Goal: Manage account settings

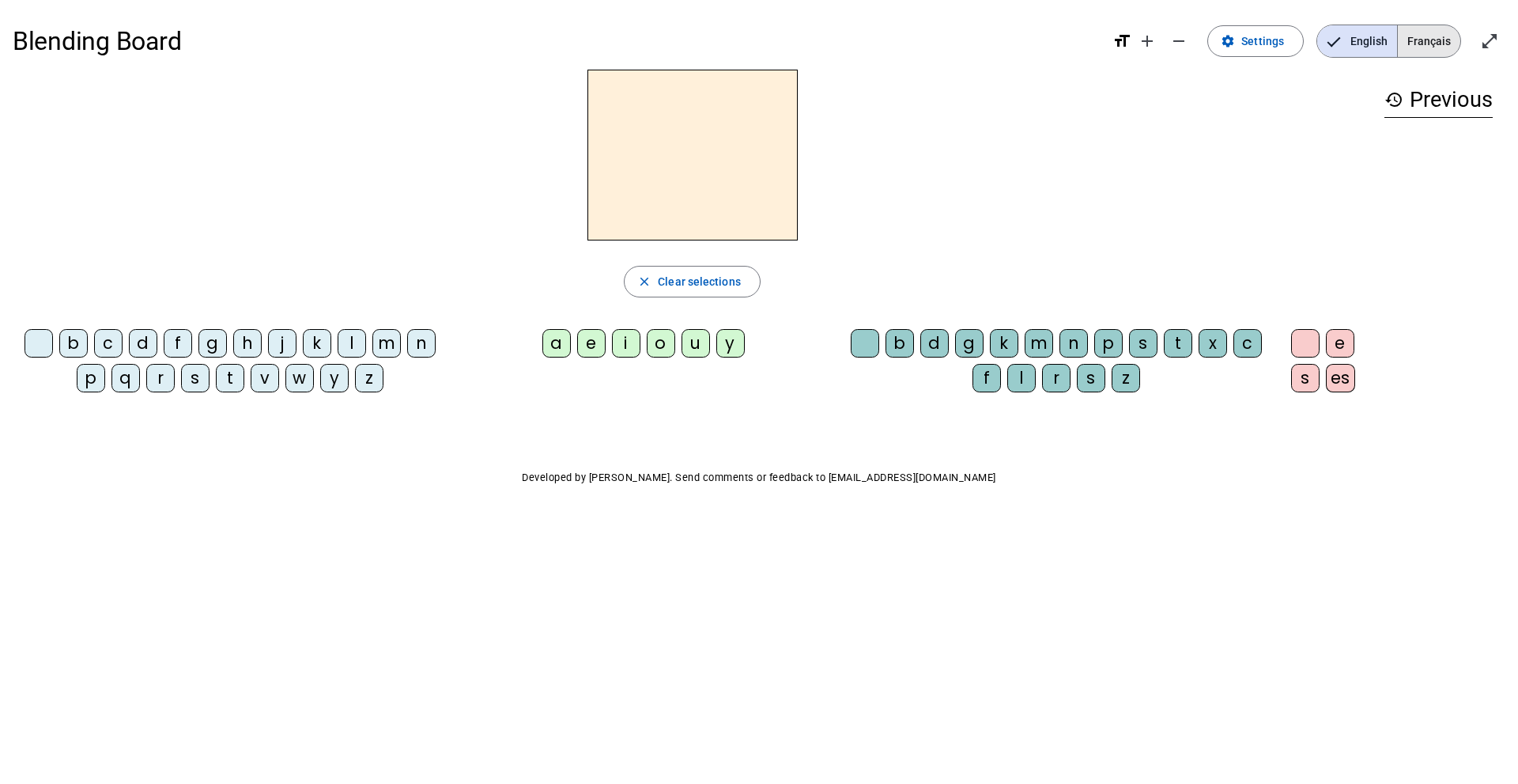
click at [1427, 30] on span "Français" at bounding box center [1430, 41] width 63 height 31
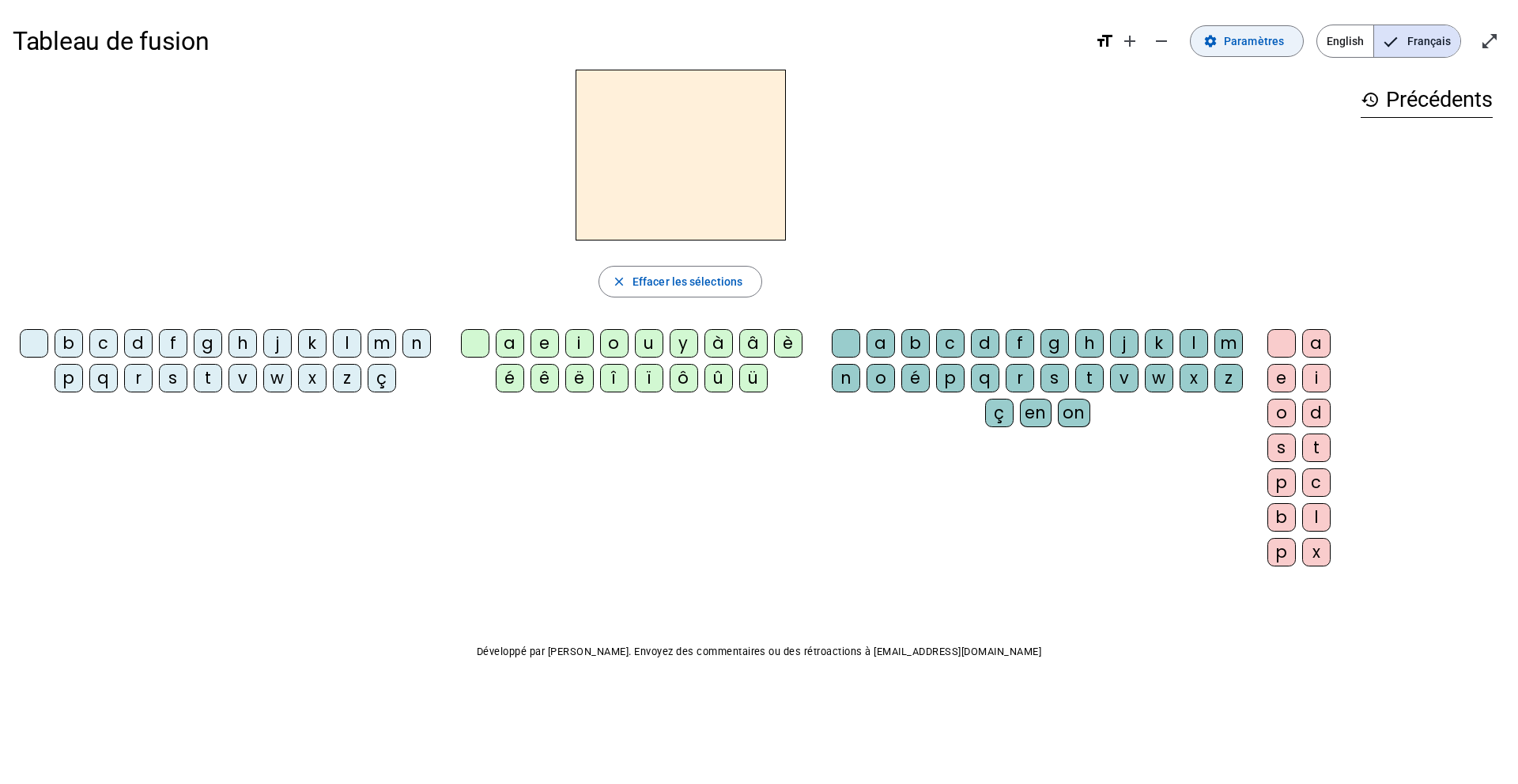
click at [1250, 43] on span "Paramètres" at bounding box center [1253, 40] width 60 height 19
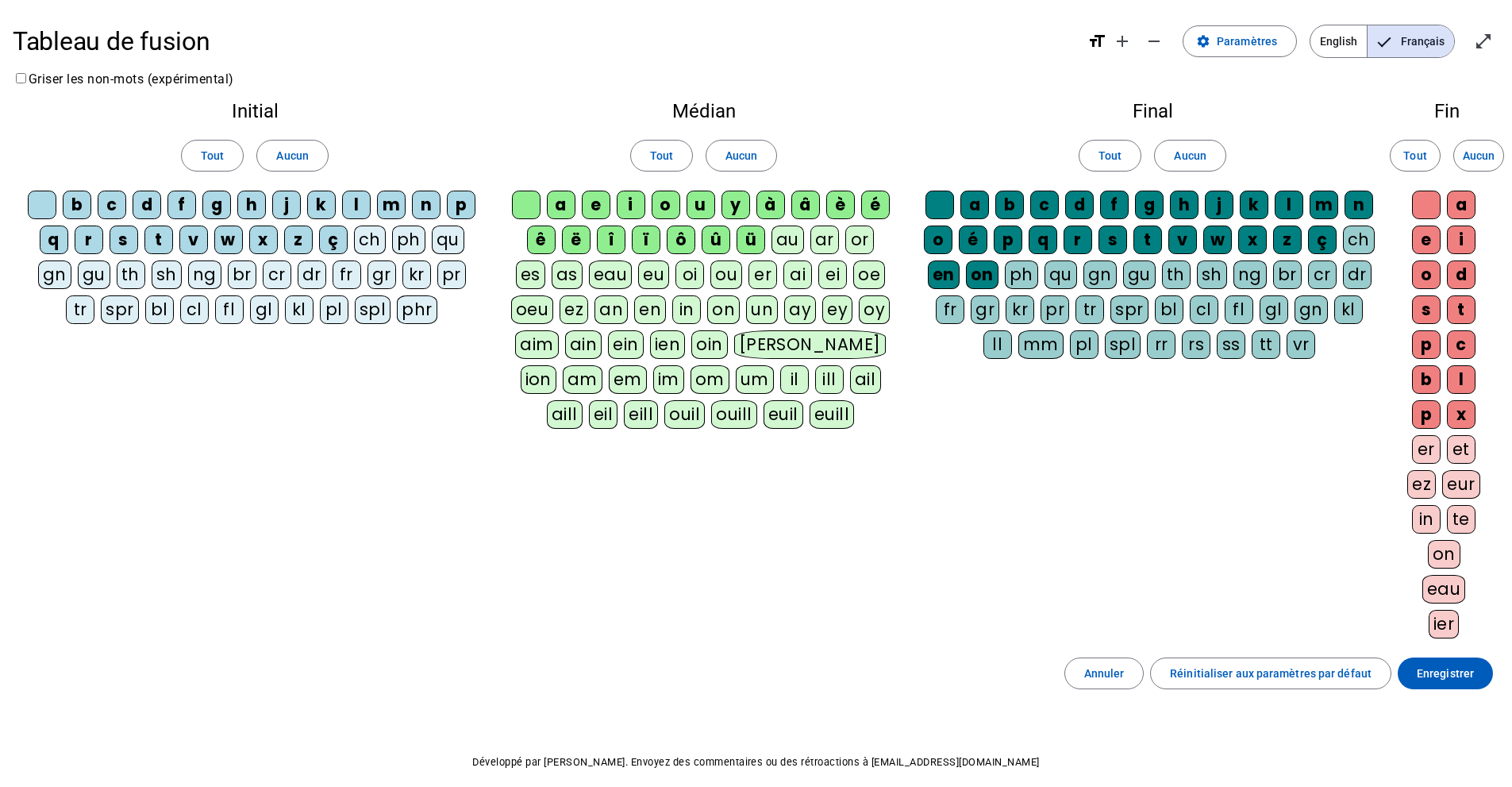
click at [358, 205] on div "l" at bounding box center [356, 204] width 29 height 29
click at [354, 199] on div "l" at bounding box center [356, 204] width 29 height 29
click at [286, 162] on span "Aucun" at bounding box center [292, 155] width 32 height 19
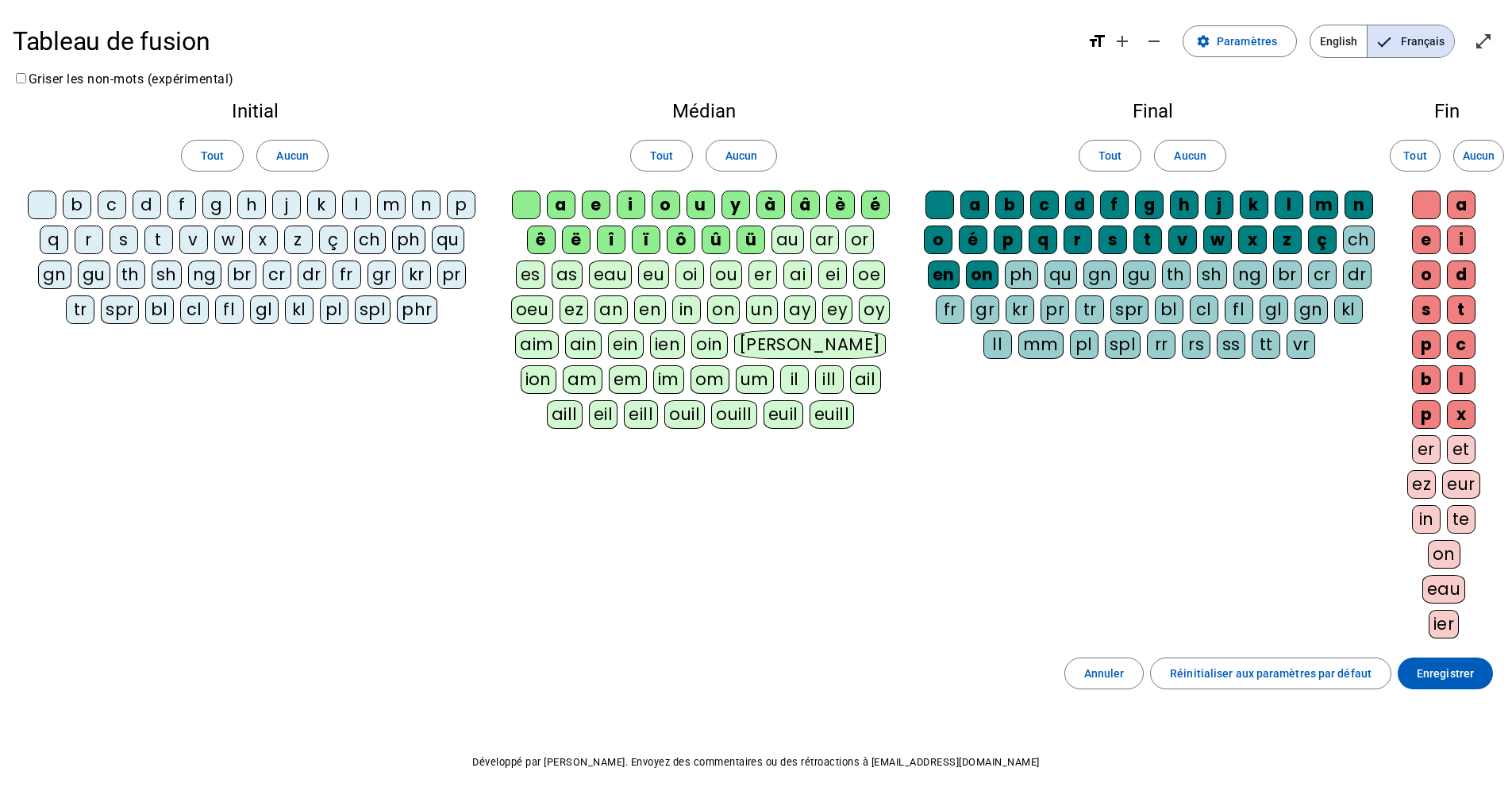
click at [357, 205] on div "l" at bounding box center [356, 204] width 29 height 29
click at [158, 247] on div "t" at bounding box center [159, 239] width 29 height 29
click at [739, 157] on span "Aucun" at bounding box center [742, 155] width 32 height 19
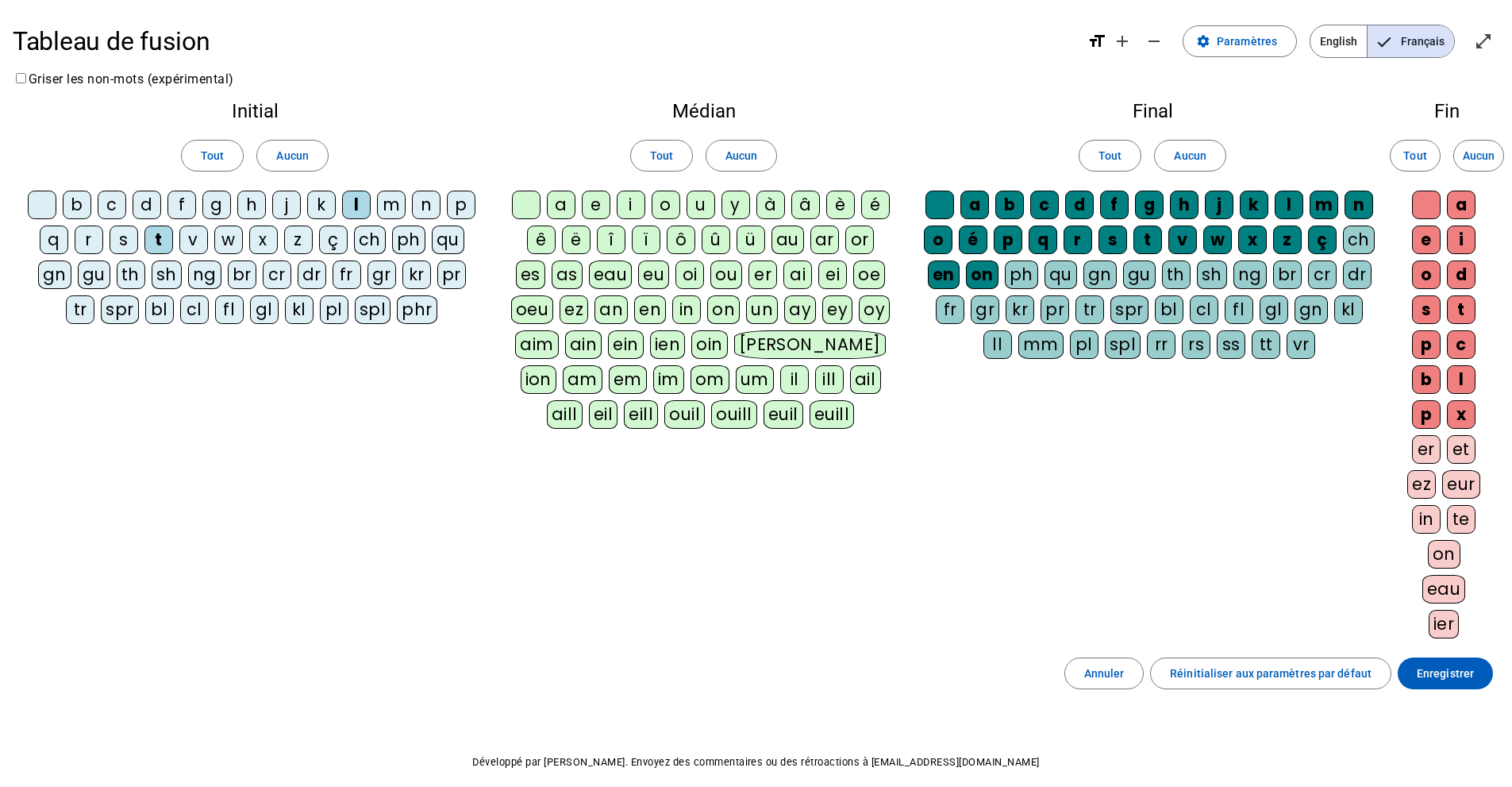
click at [558, 200] on div "a" at bounding box center [560, 204] width 29 height 29
click at [597, 202] on div "e" at bounding box center [596, 204] width 29 height 29
click at [695, 204] on div "u" at bounding box center [700, 204] width 29 height 29
click at [1195, 154] on span "Aucun" at bounding box center [1190, 155] width 32 height 19
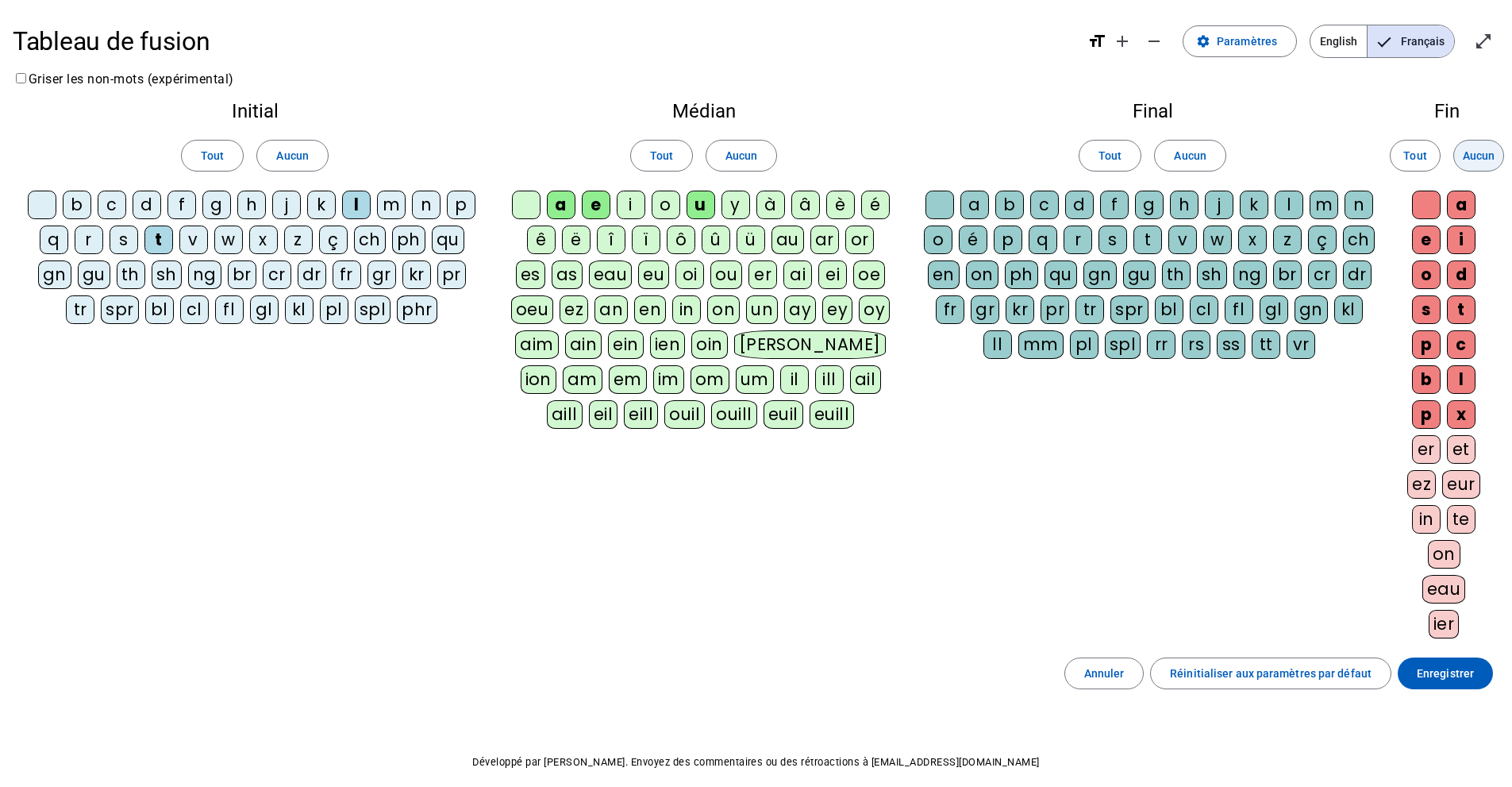
click at [1479, 152] on span "Aucun" at bounding box center [1479, 155] width 32 height 19
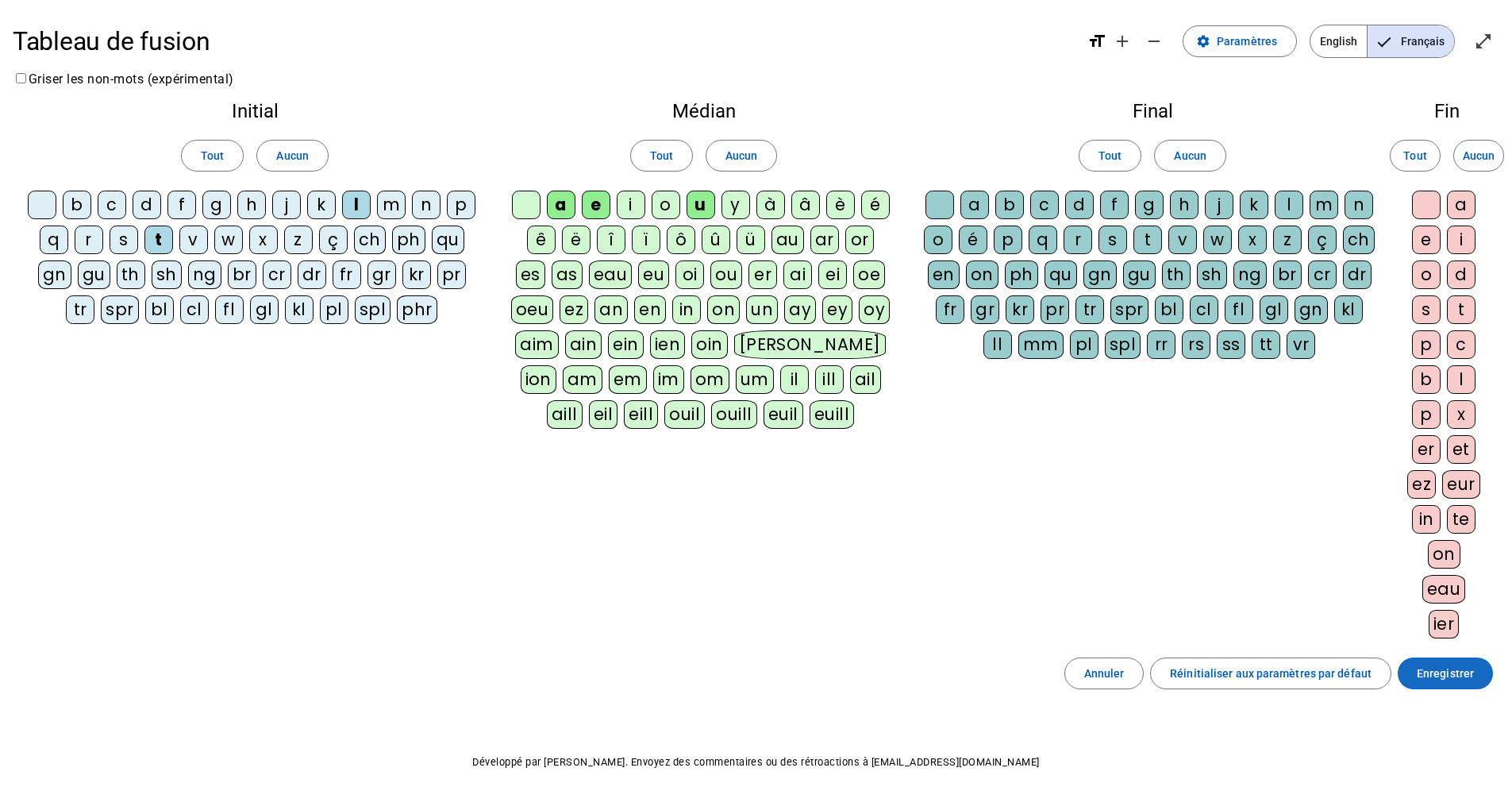
click at [1445, 678] on span "Enregistrer" at bounding box center [1445, 673] width 57 height 19
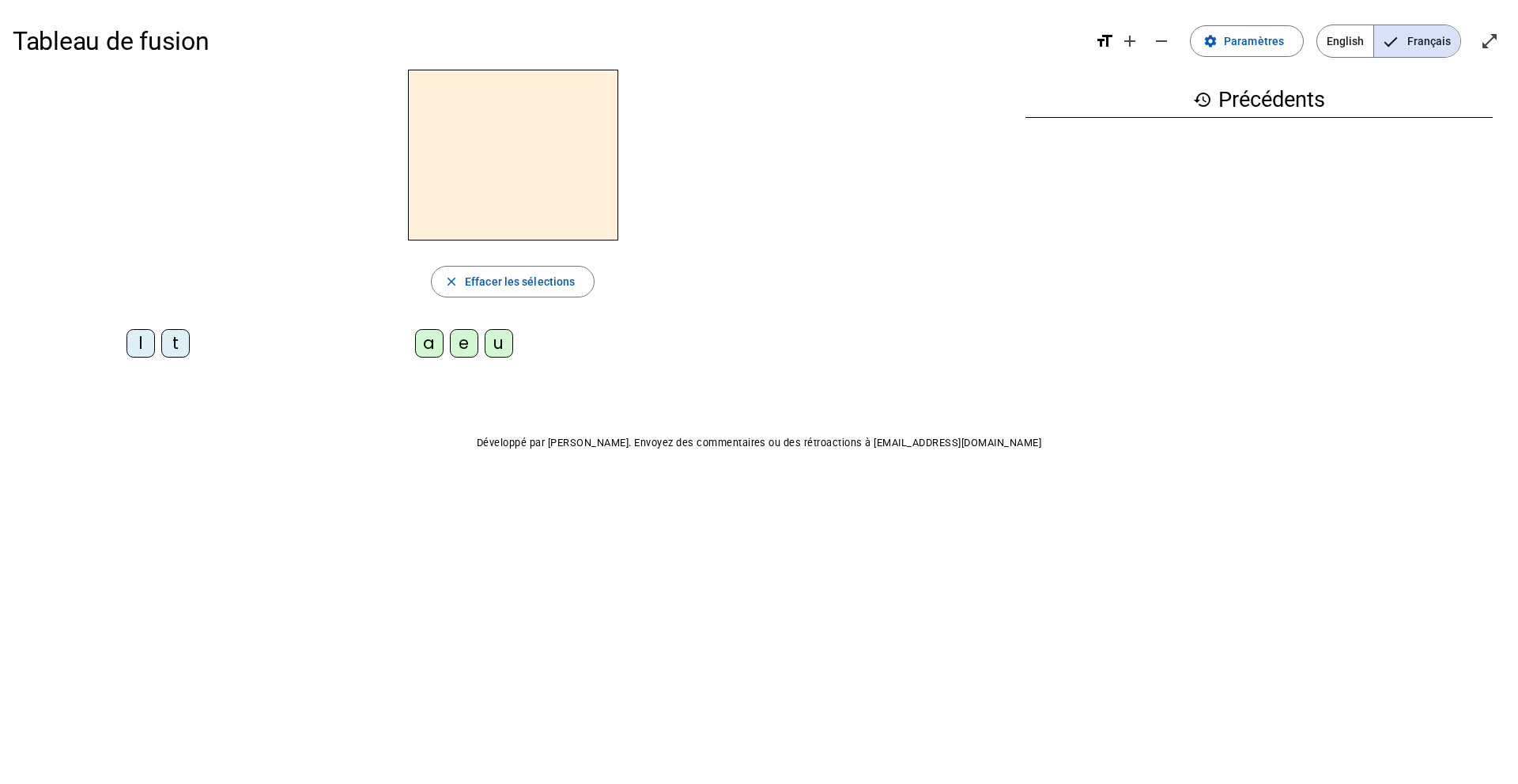
click at [139, 340] on div "l" at bounding box center [140, 342] width 28 height 28
click at [421, 346] on div "a" at bounding box center [429, 342] width 28 height 28
click at [464, 350] on div "e" at bounding box center [464, 342] width 28 height 28
click at [497, 340] on div "u" at bounding box center [498, 342] width 28 height 28
click at [178, 347] on div "t" at bounding box center [175, 342] width 28 height 28
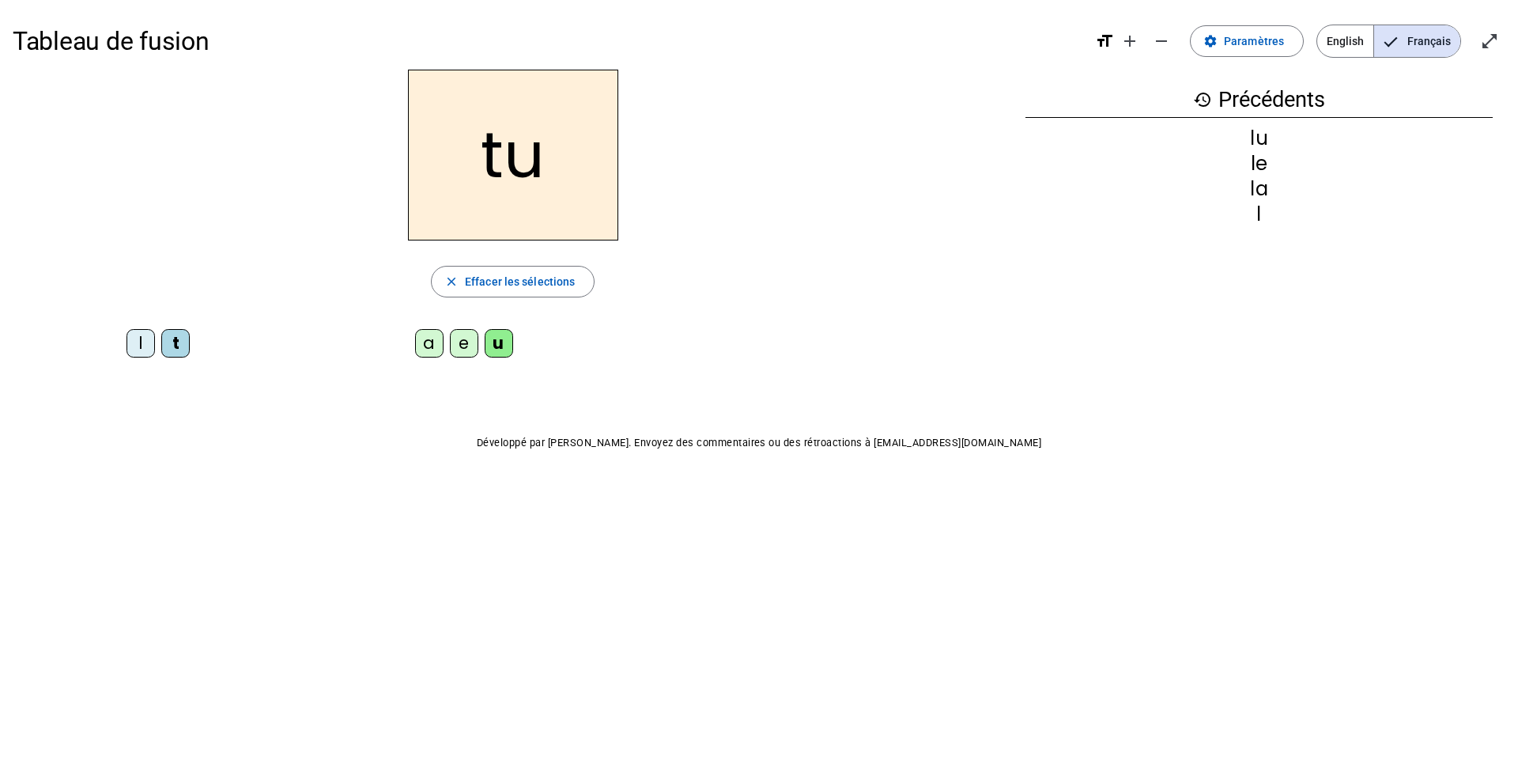
click at [463, 344] on div "e" at bounding box center [464, 342] width 28 height 28
click at [430, 344] on div "a" at bounding box center [429, 342] width 28 height 28
click at [499, 285] on span "Effacer les sélections" at bounding box center [520, 281] width 110 height 19
